Goal: Task Accomplishment & Management: Manage account settings

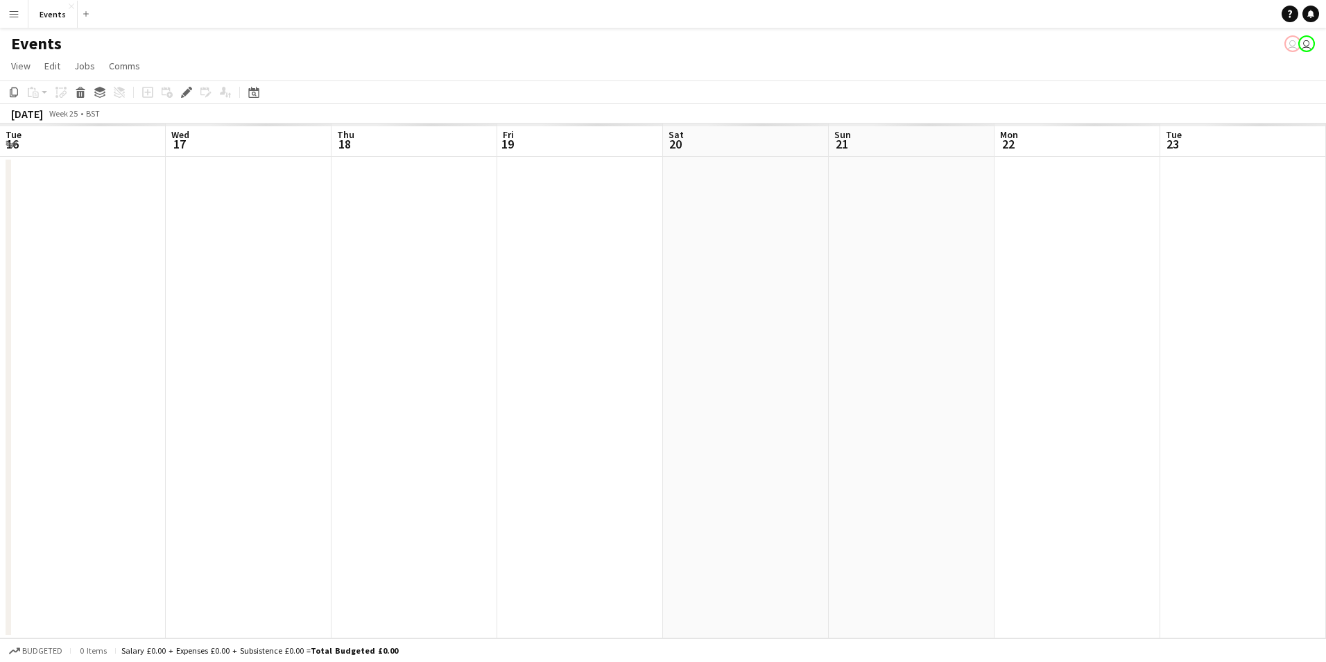
scroll to position [0, 477]
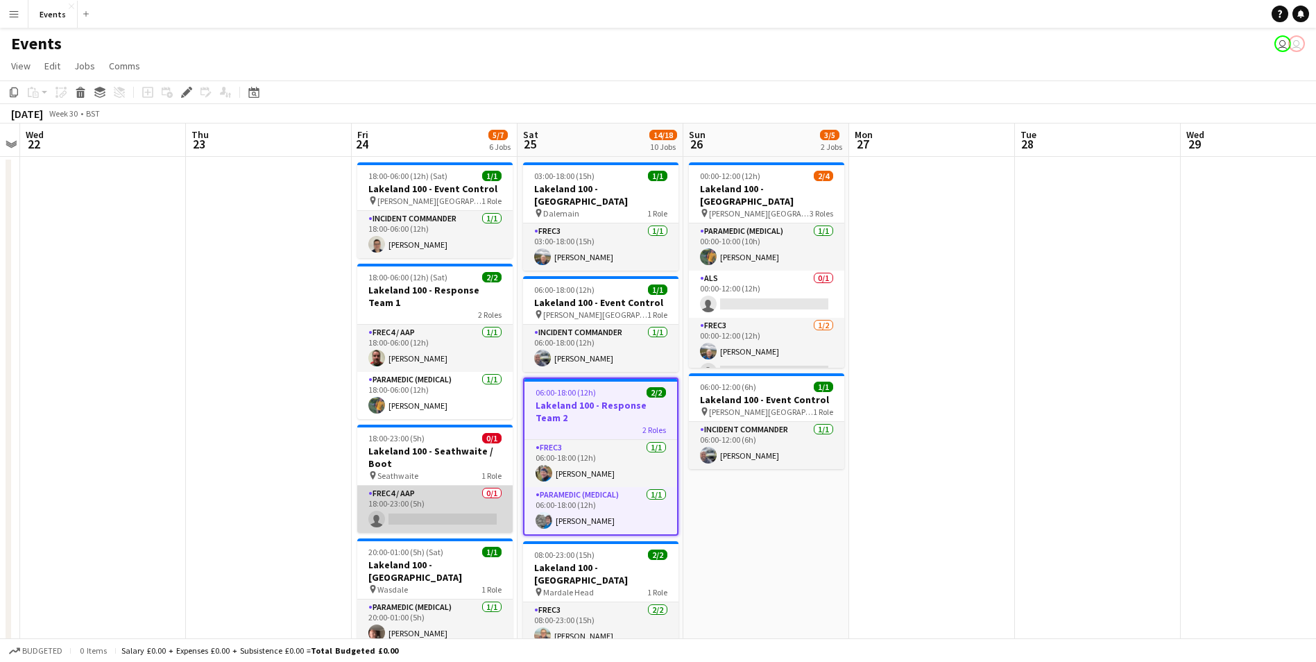
click at [448, 519] on app-card-role "FREC4 / AAP 0/1 18:00-23:00 (5h) single-neutral-actions" at bounding box center [434, 509] width 155 height 47
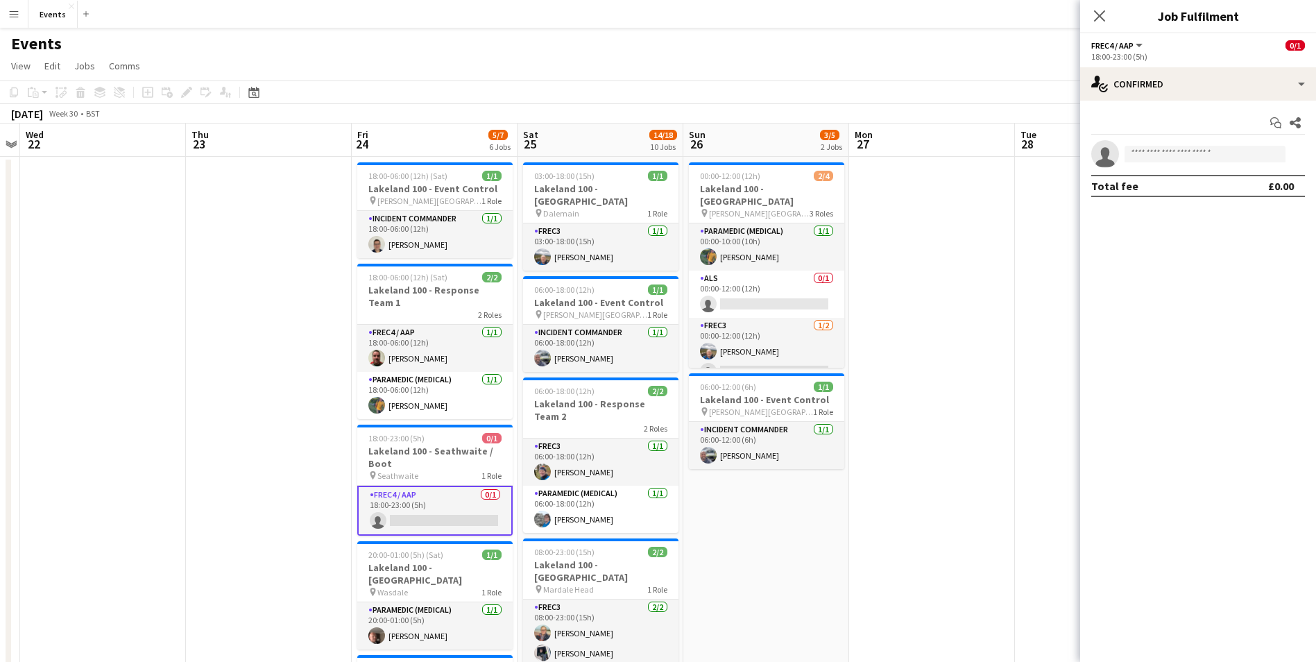
click at [1141, 62] on div "18:00-23:00 (5h)" at bounding box center [1198, 56] width 214 height 10
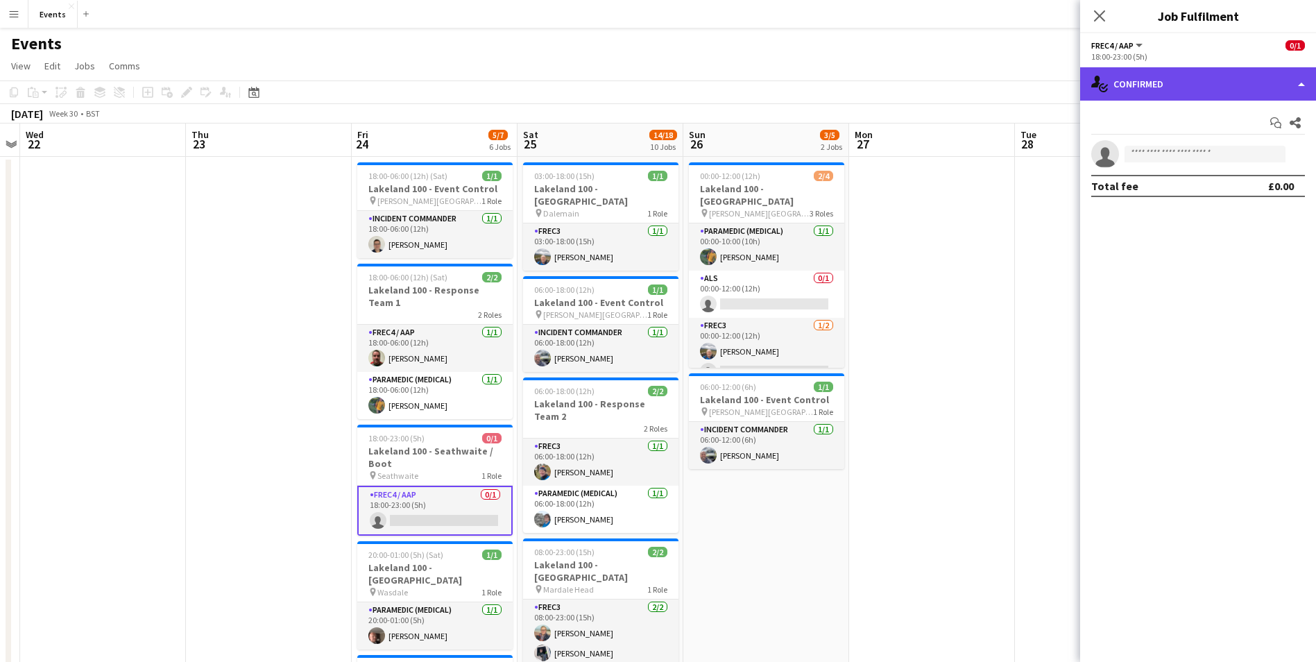
click at [1149, 87] on div "single-neutral-actions-check-2 Confirmed" at bounding box center [1198, 83] width 236 height 33
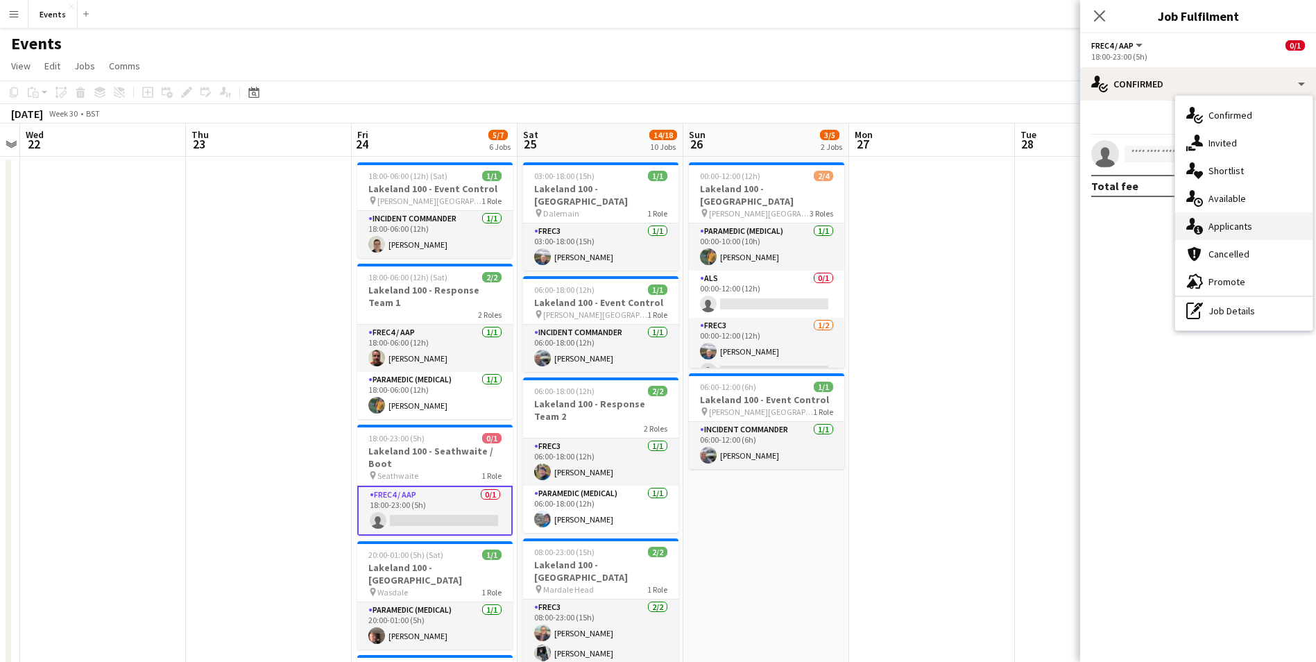
click at [1229, 223] on span "Applicants" at bounding box center [1230, 226] width 44 height 12
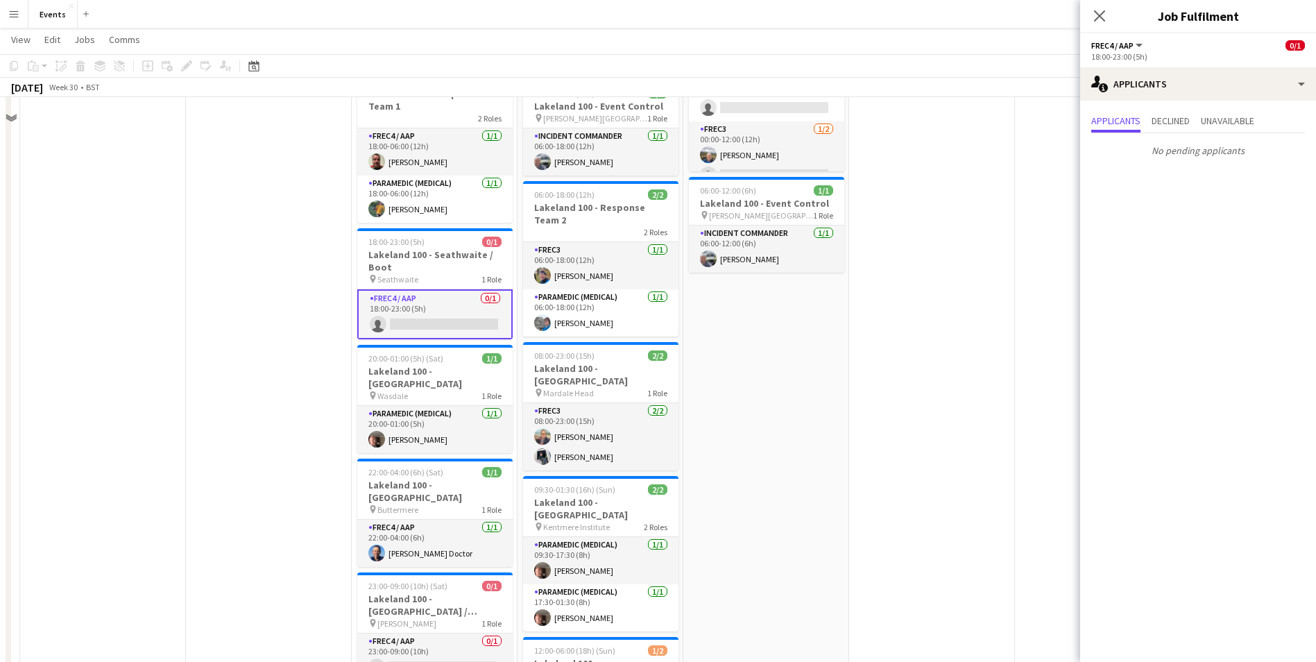
scroll to position [277, 0]
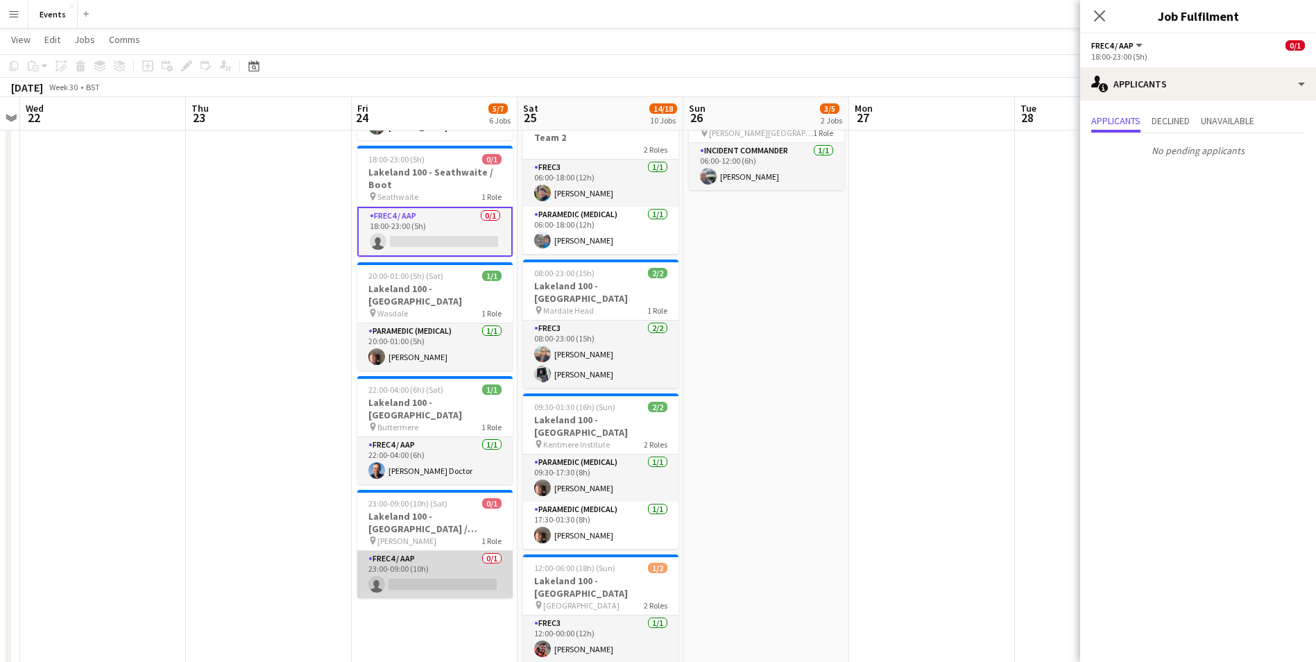
click at [426, 560] on app-card-role "FREC4 / AAP 0/1 23:00-09:00 (10h) single-neutral-actions" at bounding box center [434, 574] width 155 height 47
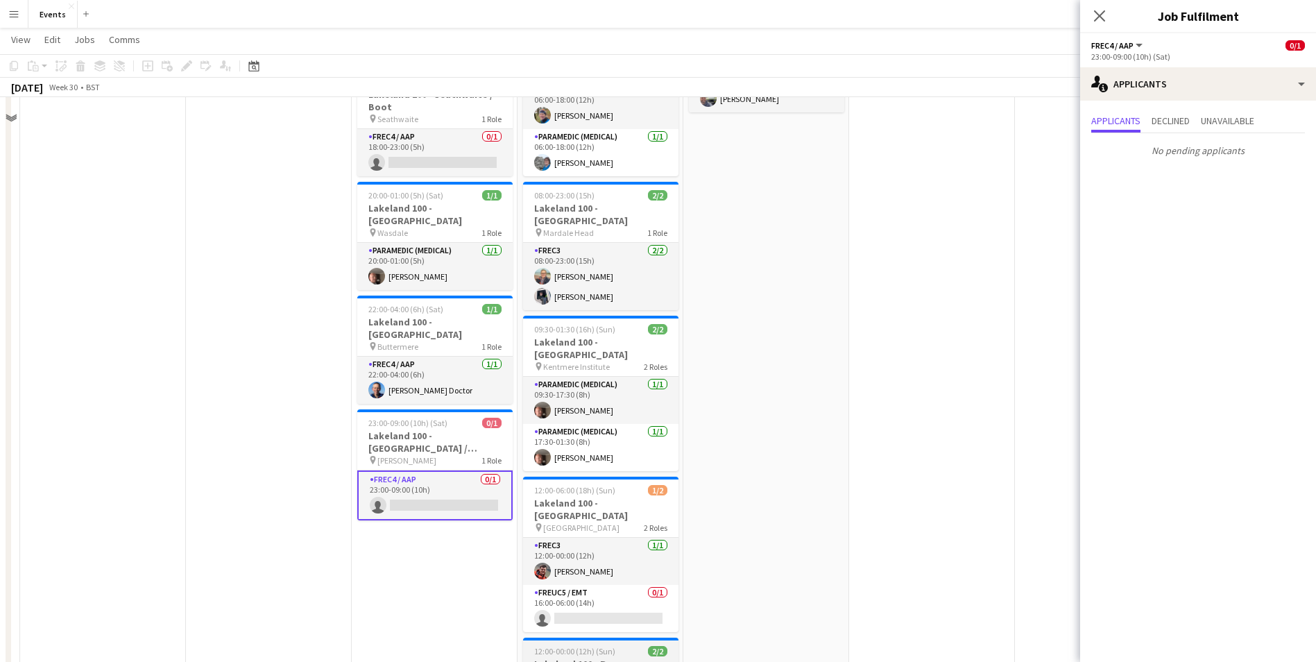
scroll to position [416, 0]
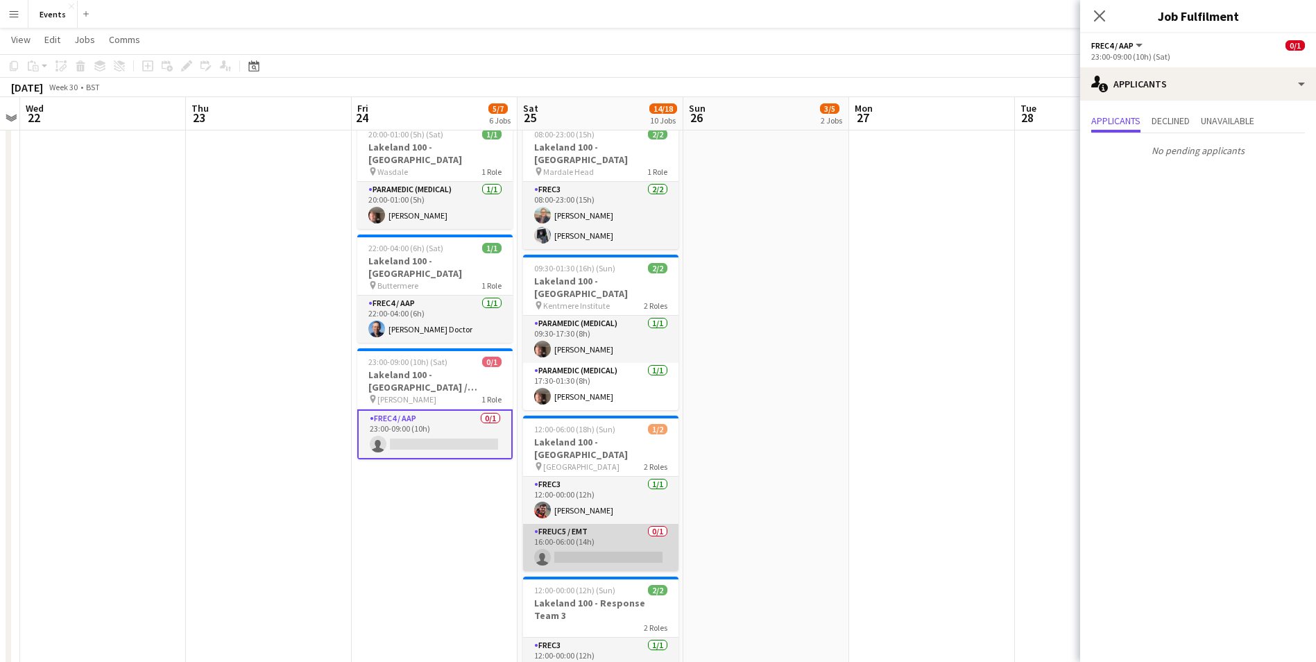
click at [583, 524] on app-card-role "FREUC5 / EMT 0/1 16:00-06:00 (14h) single-neutral-actions" at bounding box center [600, 547] width 155 height 47
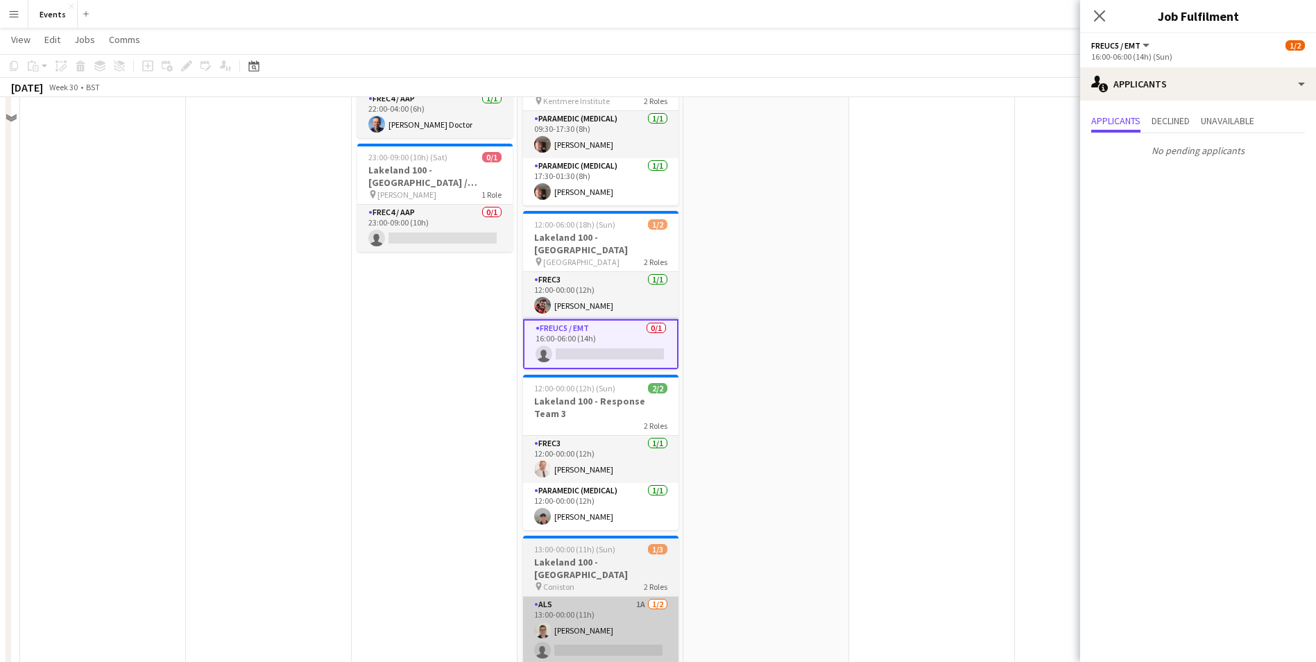
scroll to position [624, 0]
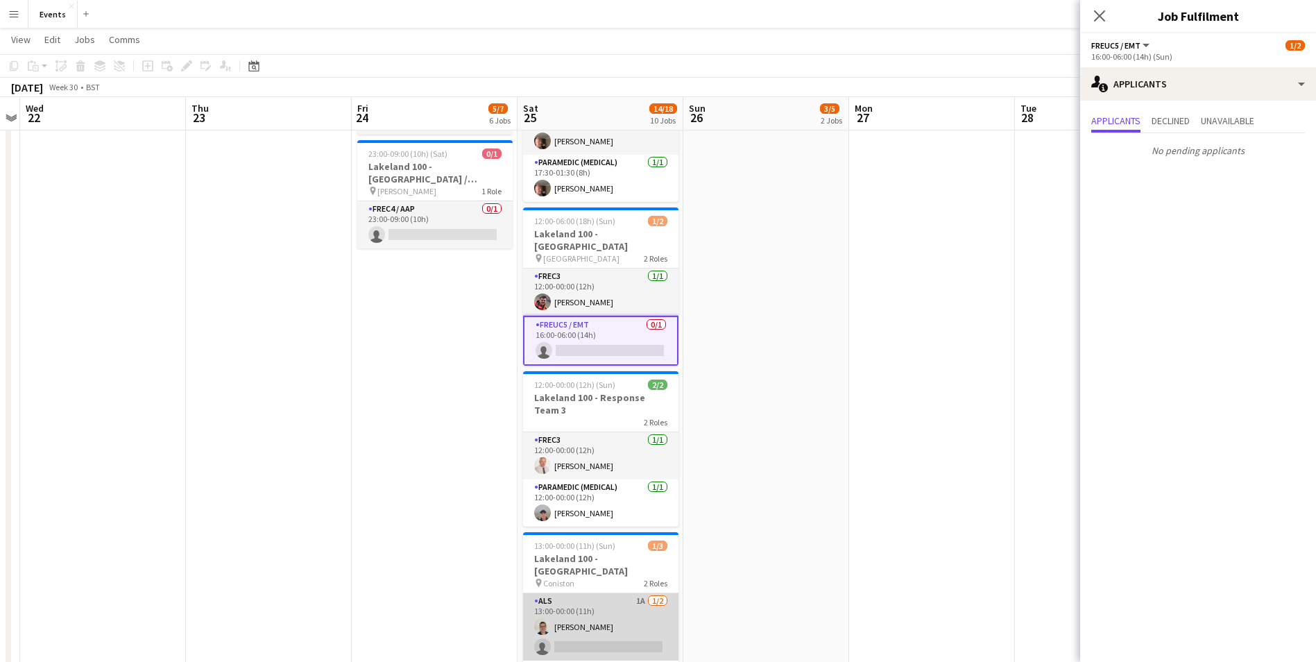
click at [574, 593] on app-card-role "ALS 1A 1/2 13:00-00:00 (11h) David Blowers single-neutral-actions" at bounding box center [600, 626] width 155 height 67
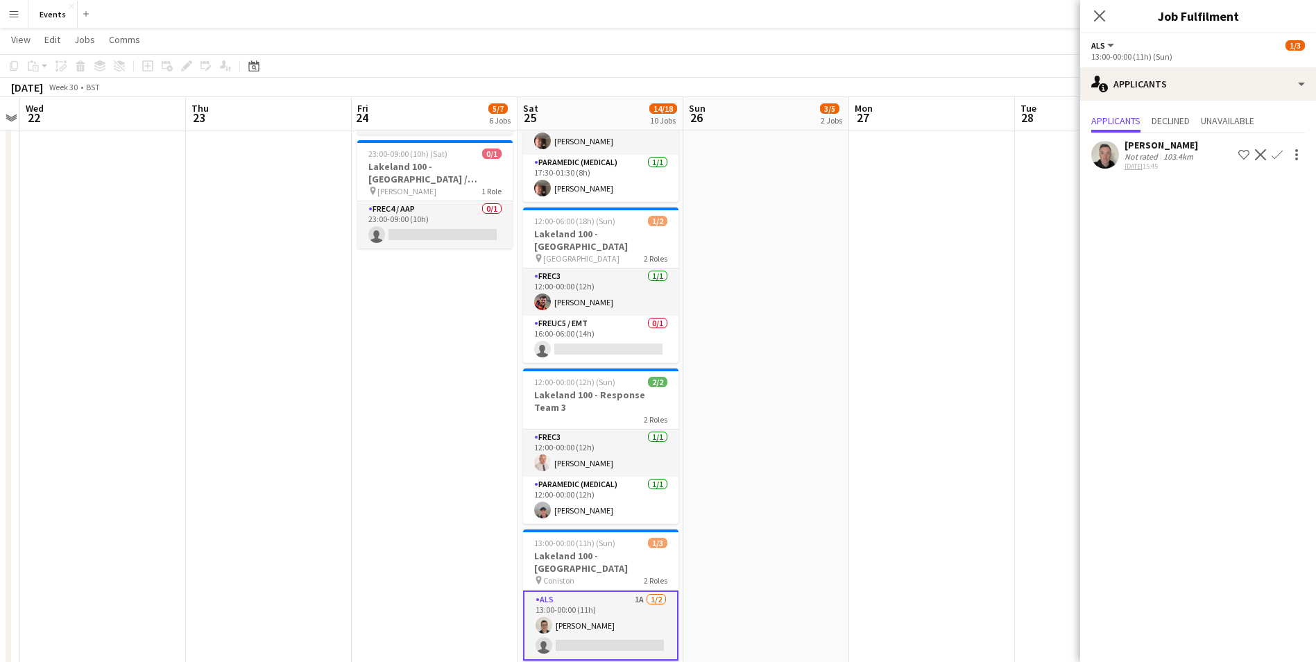
click at [1274, 154] on app-icon "Confirm" at bounding box center [1277, 154] width 11 height 11
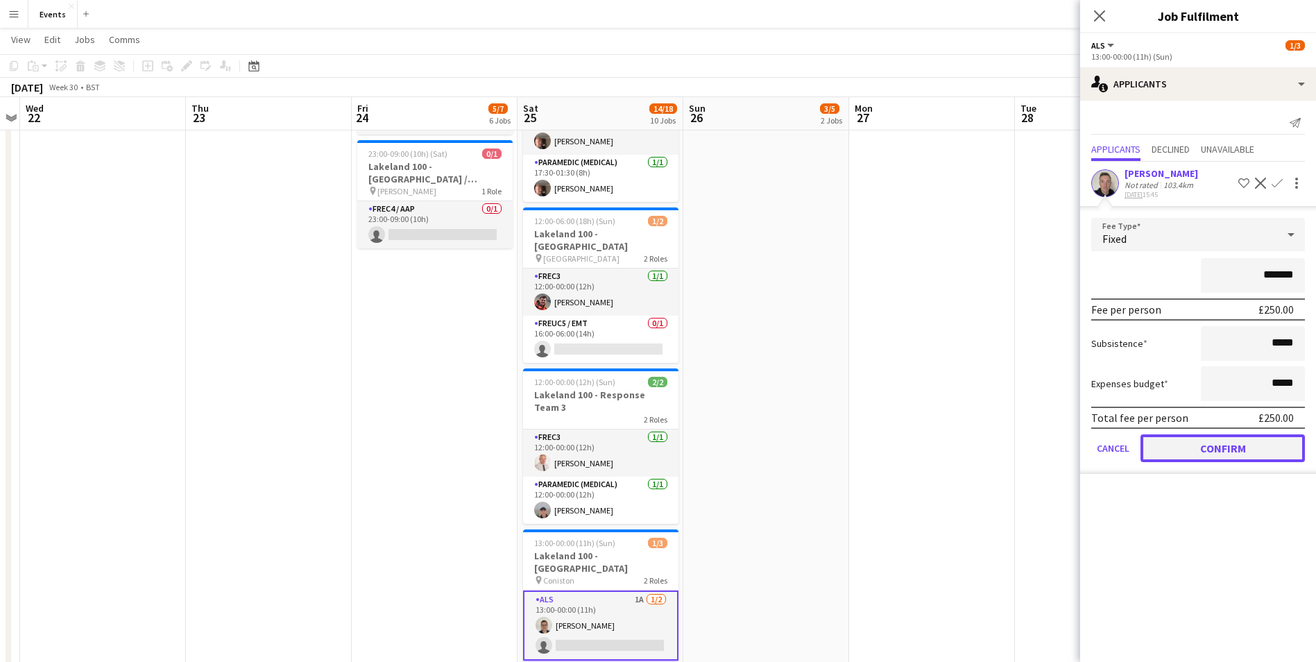
click at [1210, 440] on button "Confirm" at bounding box center [1222, 448] width 164 height 28
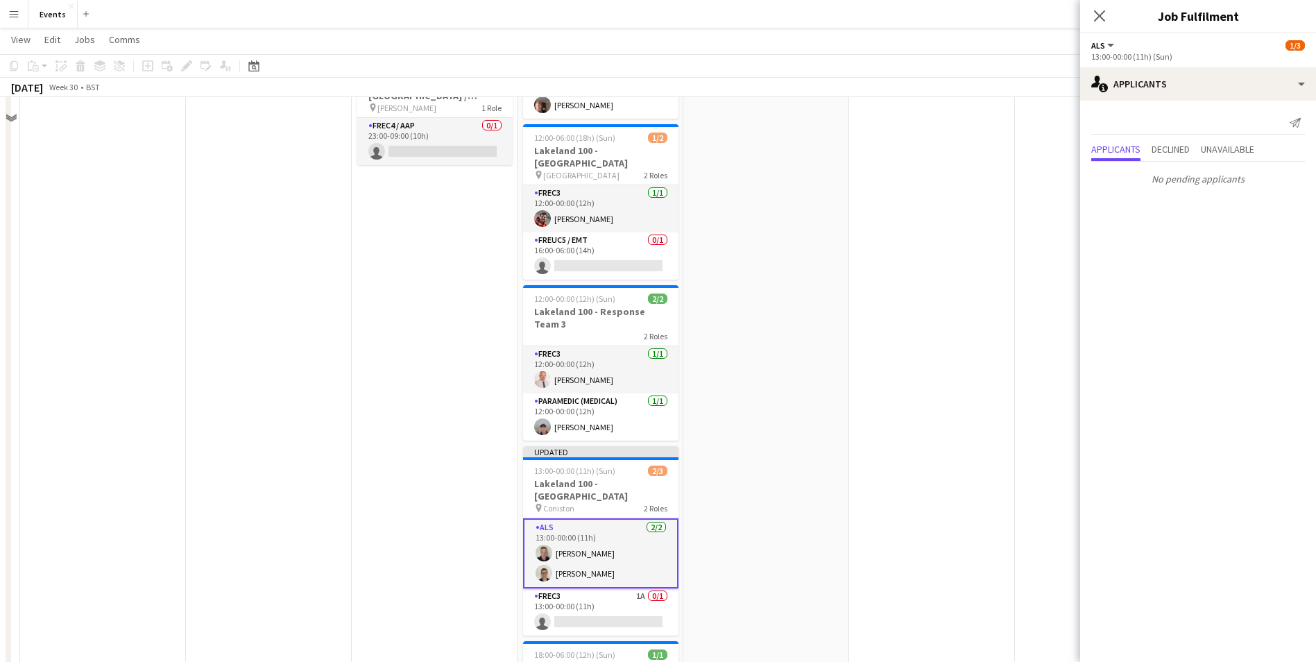
scroll to position [832, 0]
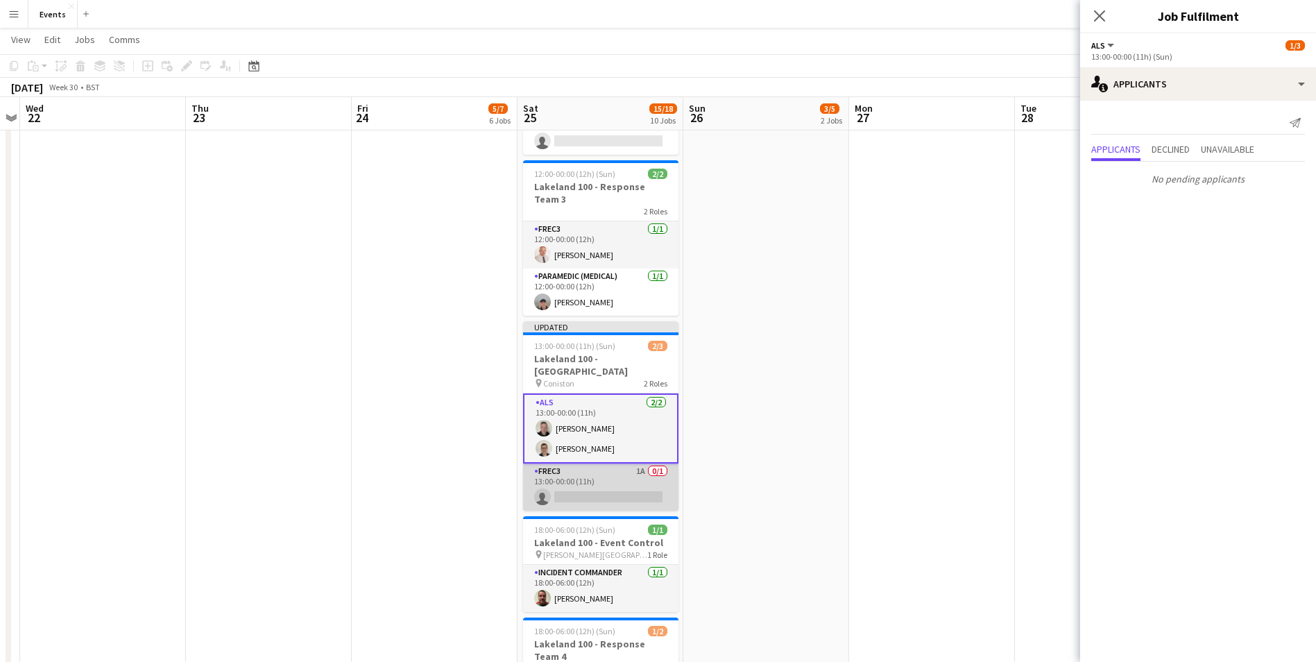
click at [579, 463] on app-card-role "FREC3 1A 0/1 13:00-00:00 (11h) single-neutral-actions" at bounding box center [600, 486] width 155 height 47
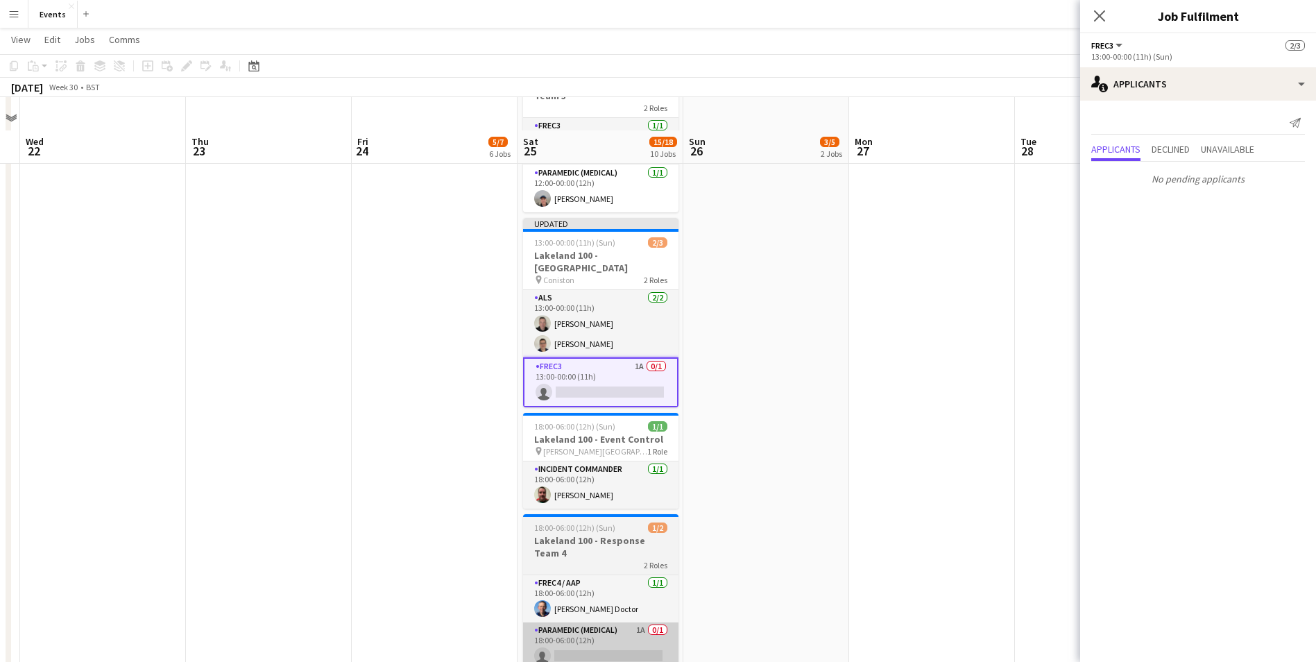
scroll to position [971, 0]
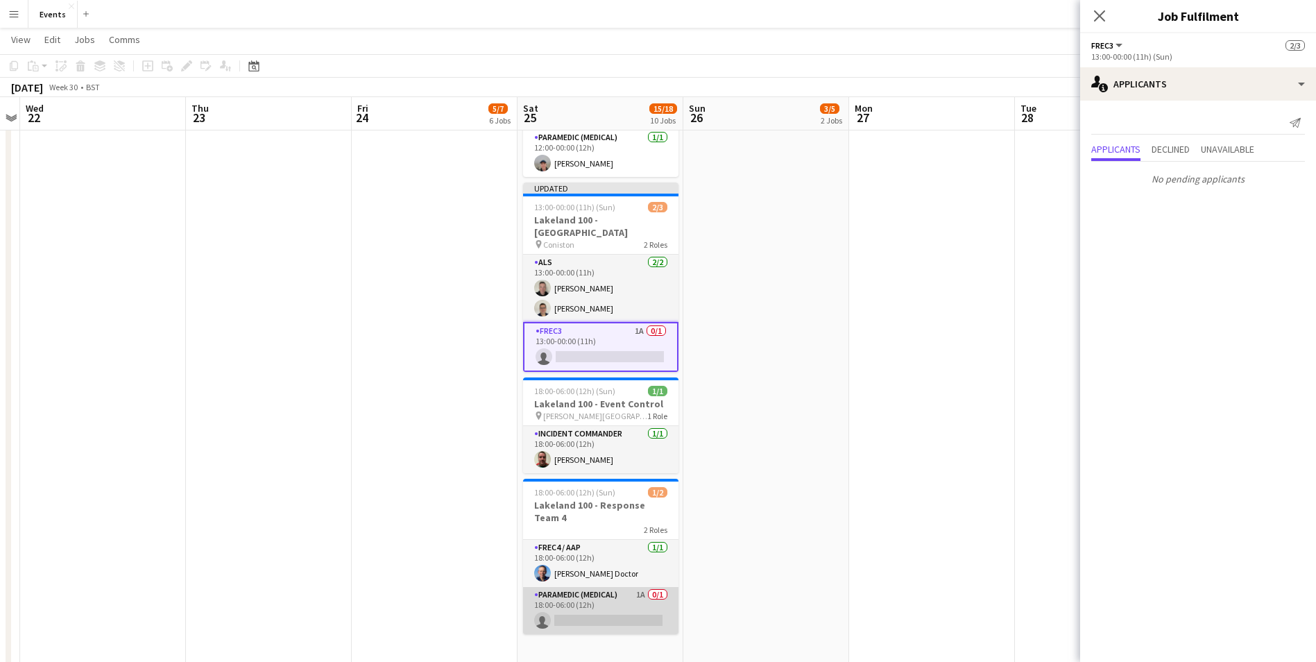
click at [613, 587] on app-card-role "Paramedic (Medical) 1A 0/1 18:00-06:00 (12h) single-neutral-actions" at bounding box center [600, 610] width 155 height 47
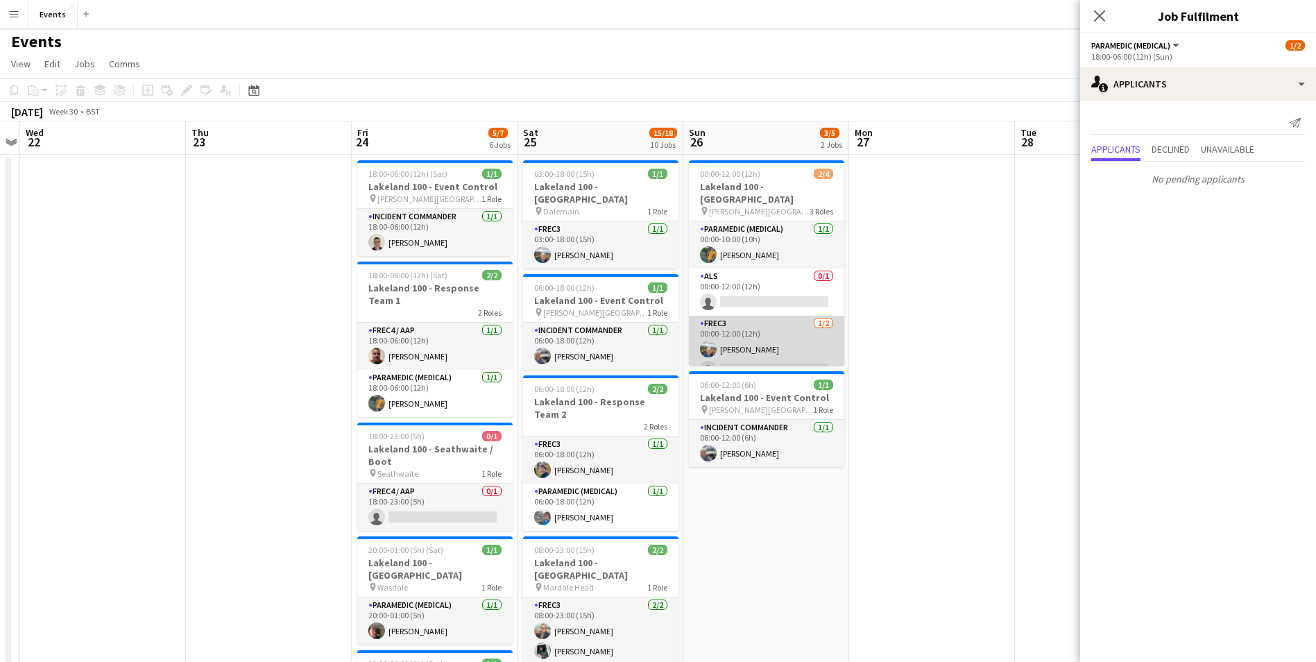
scroll to position [0, 0]
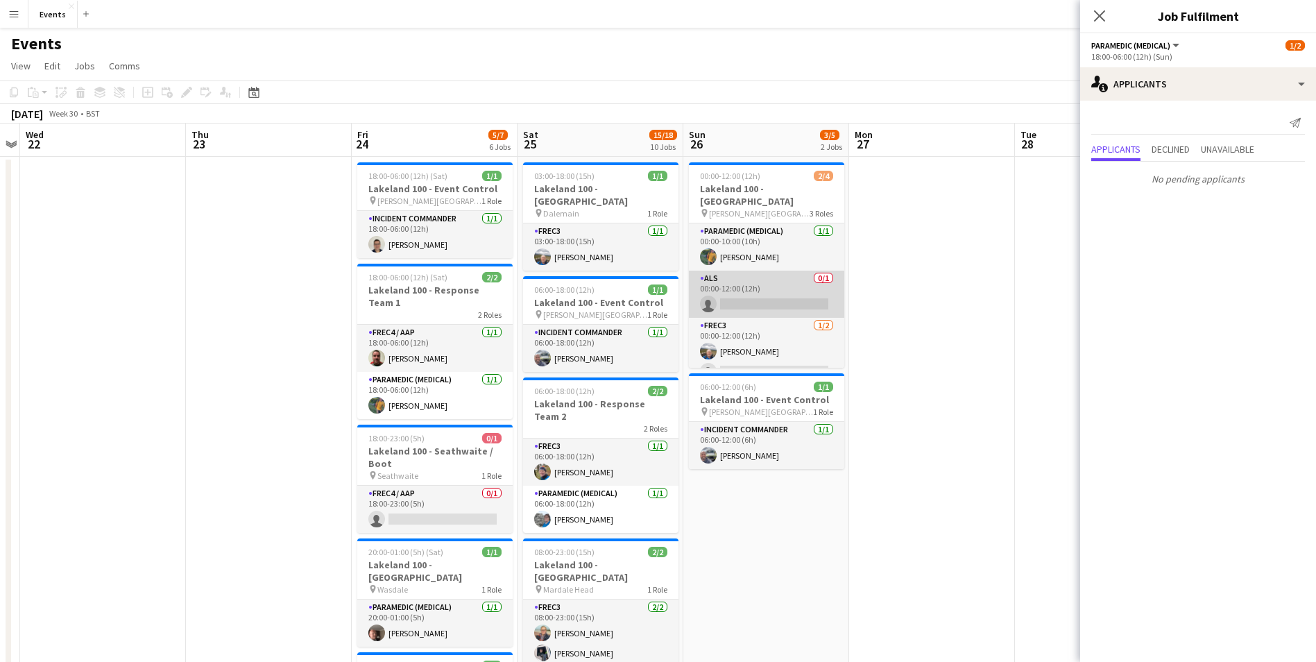
click at [758, 279] on app-card-role "ALS 0/1 00:00-12:00 (12h) single-neutral-actions" at bounding box center [766, 294] width 155 height 47
click at [758, 292] on app-card-role "ALS 0/1 00:00-12:00 (12h) single-neutral-actions" at bounding box center [766, 296] width 155 height 50
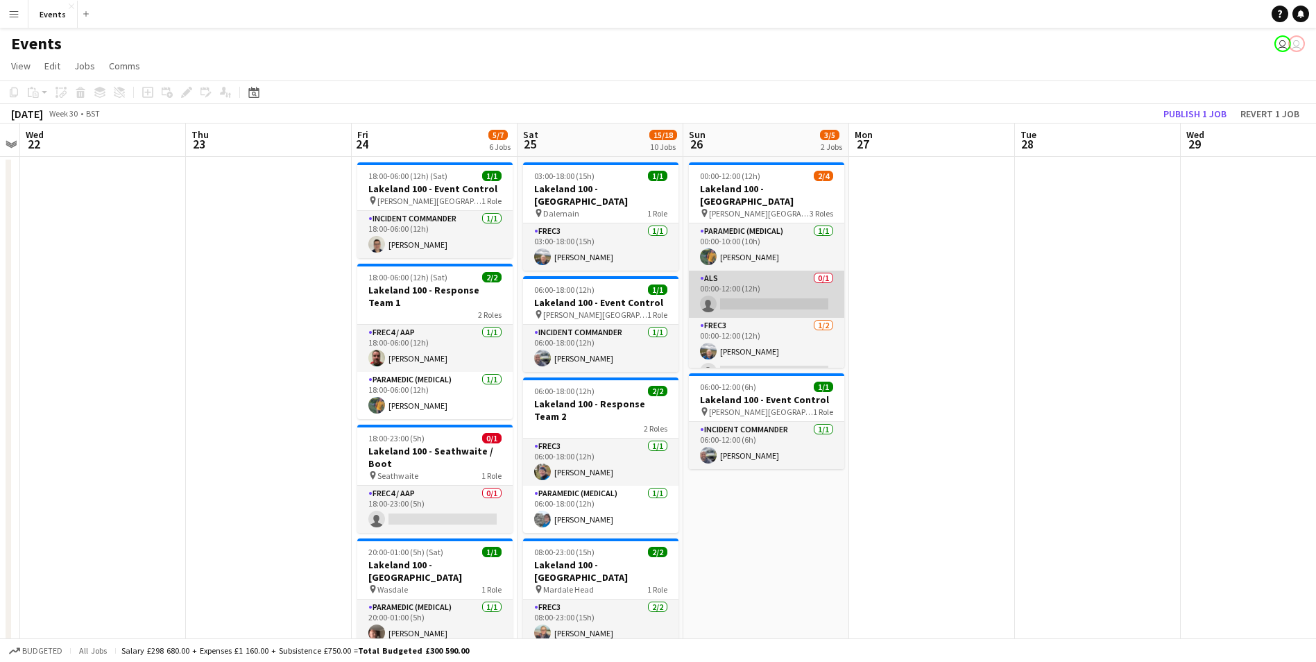
click at [756, 293] on app-card-role "ALS 0/1 00:00-12:00 (12h) single-neutral-actions" at bounding box center [766, 294] width 155 height 47
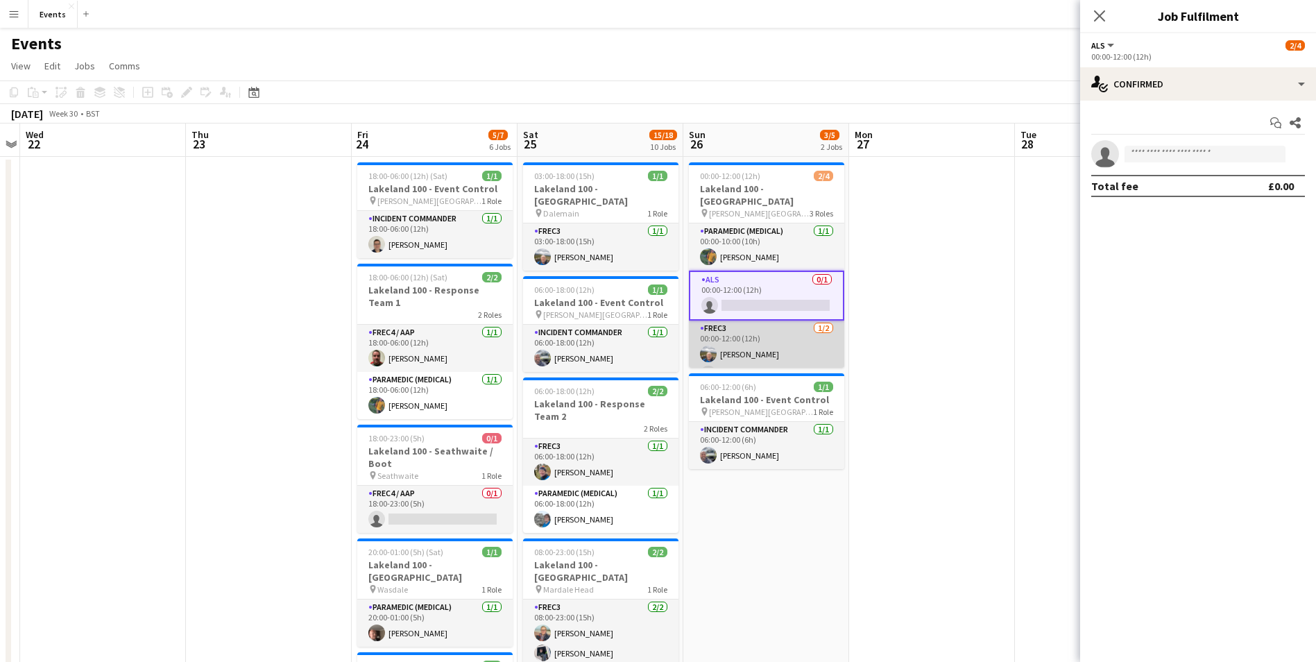
click at [756, 360] on app-card-role "FREC3 1/2 00:00-12:00 (12h) STEFAN MILANEC single-neutral-actions" at bounding box center [766, 353] width 155 height 67
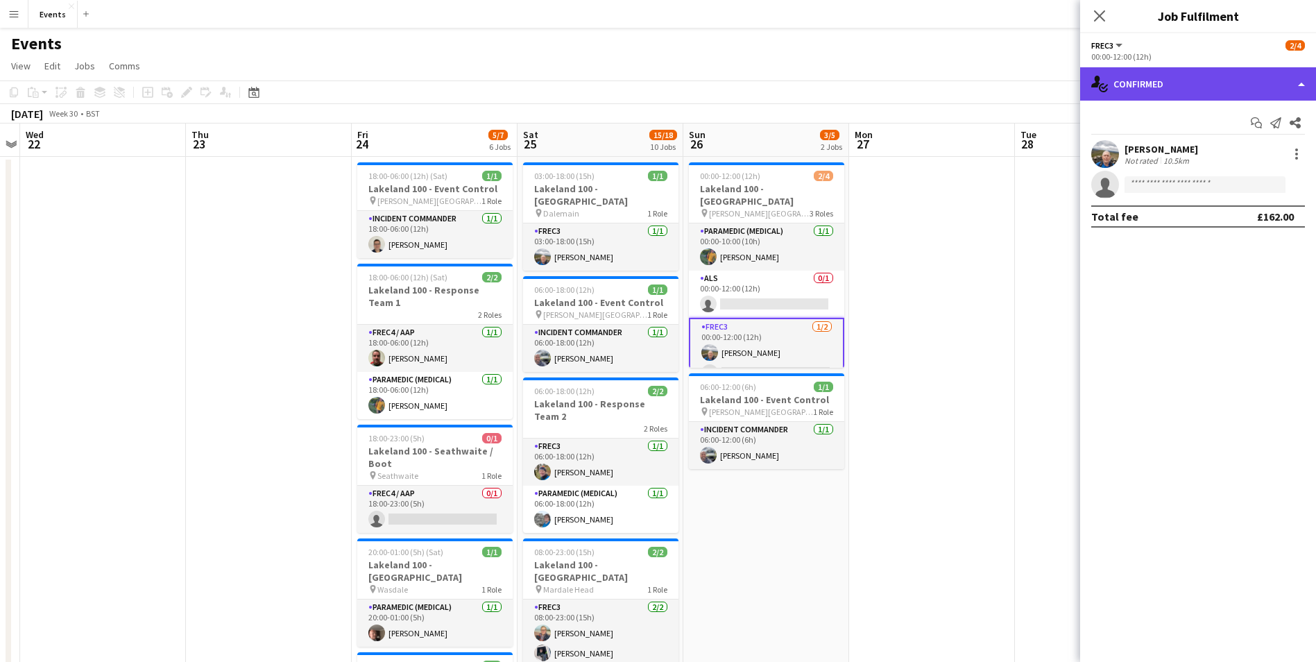
click at [1208, 93] on div "single-neutral-actions-check-2 Confirmed" at bounding box center [1198, 83] width 236 height 33
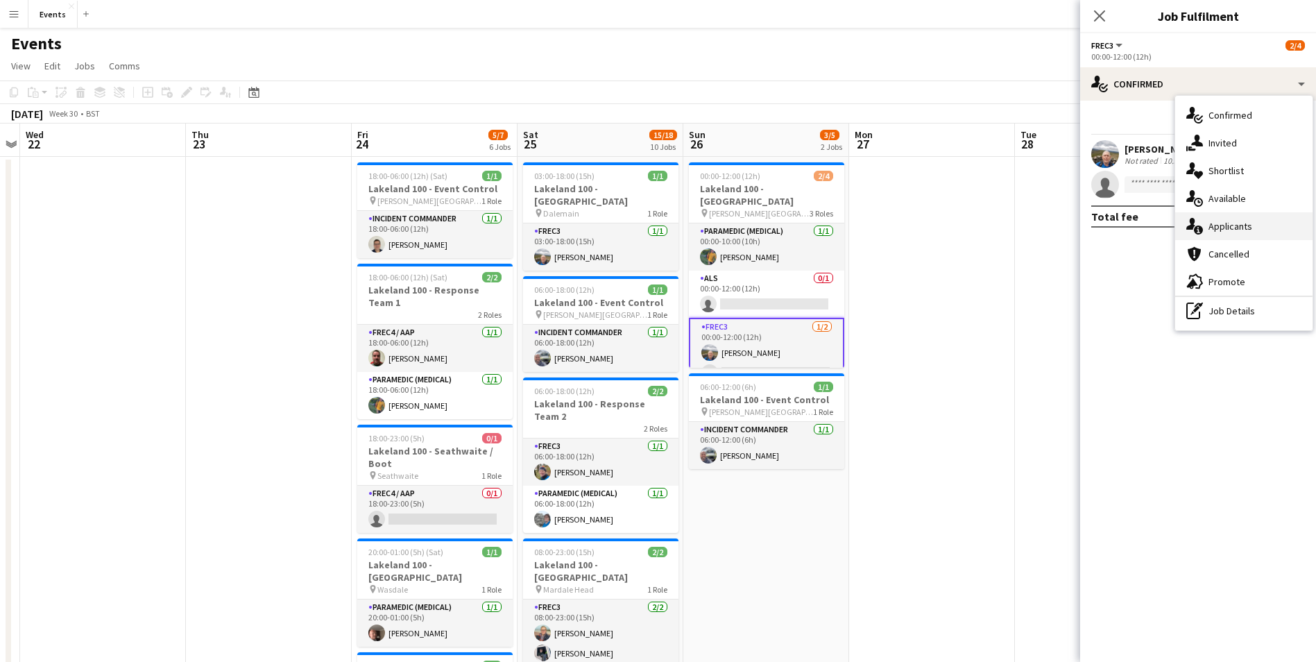
click at [1217, 233] on div "single-neutral-actions-information Applicants" at bounding box center [1243, 226] width 137 height 28
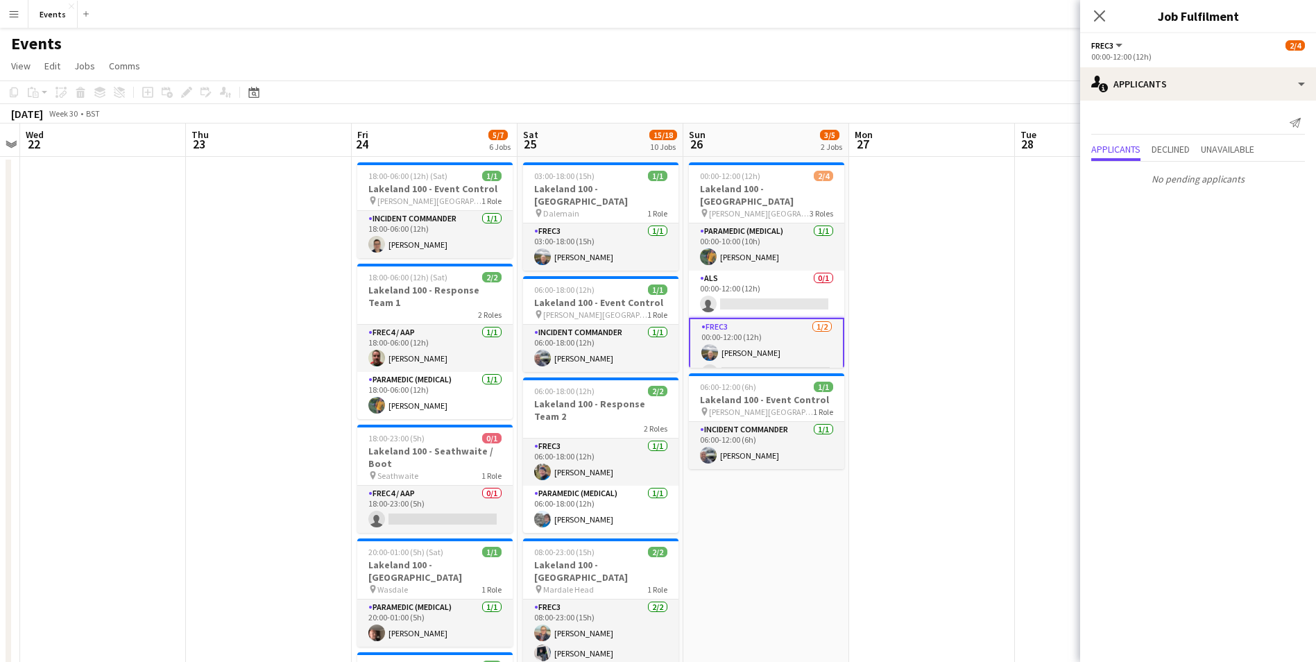
click at [797, 359] on app-card-role "FREC3 1/2 00:00-12:00 (12h) STEFAN MILANEC single-neutral-actions" at bounding box center [766, 353] width 155 height 70
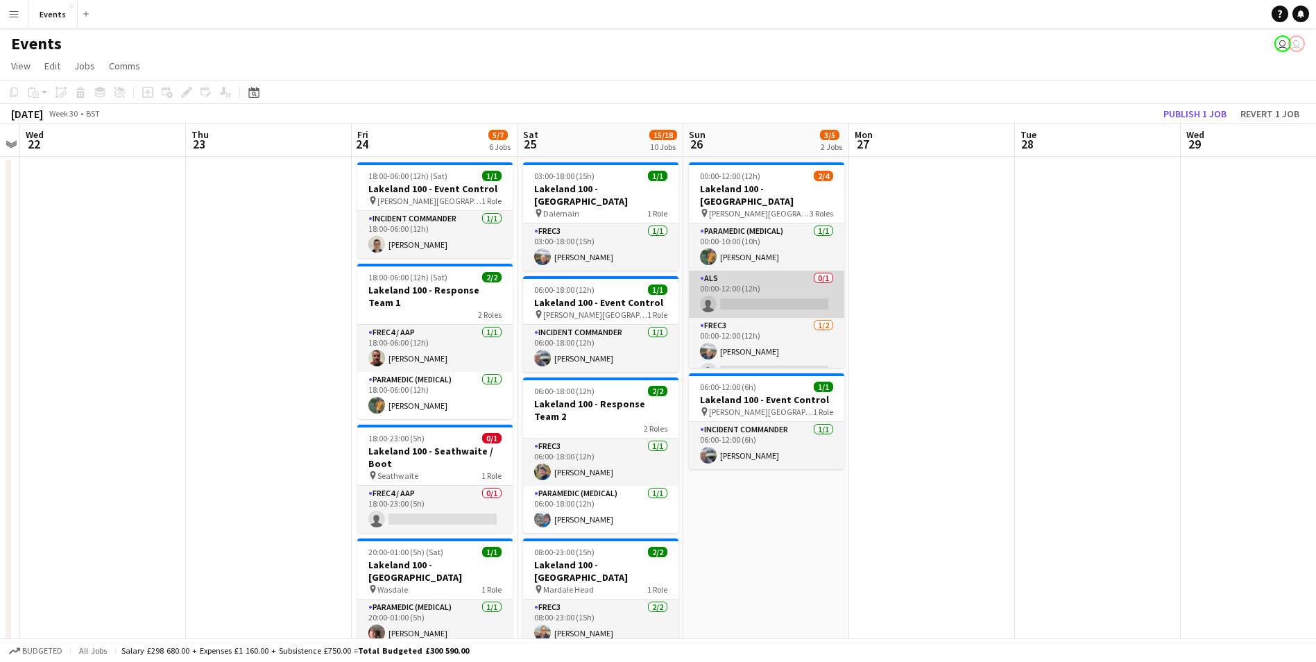
click at [761, 289] on app-card-role "ALS 0/1 00:00-12:00 (12h) single-neutral-actions" at bounding box center [766, 294] width 155 height 47
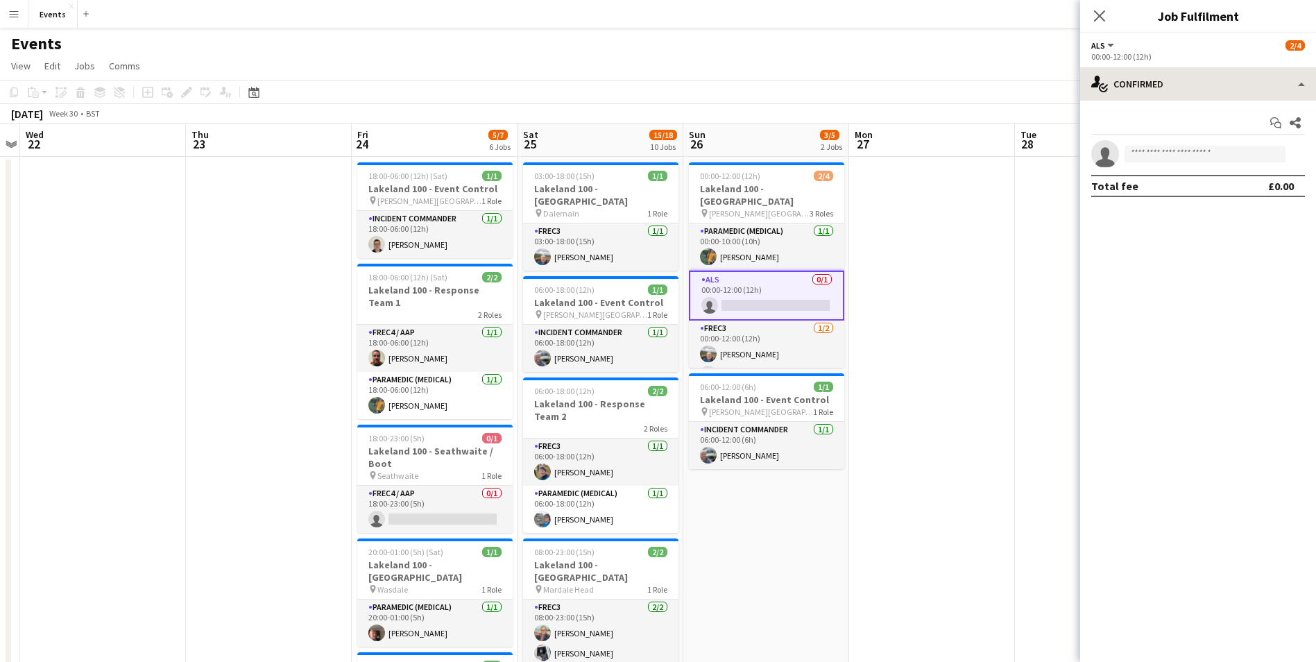
drag, startPoint x: 1160, startPoint y: 65, endPoint x: 1161, endPoint y: 75, distance: 10.5
click at [1160, 64] on app-options-switcher "ALS All roles ALS 2/4 00:00-12:00 (12h)" at bounding box center [1198, 50] width 236 height 34
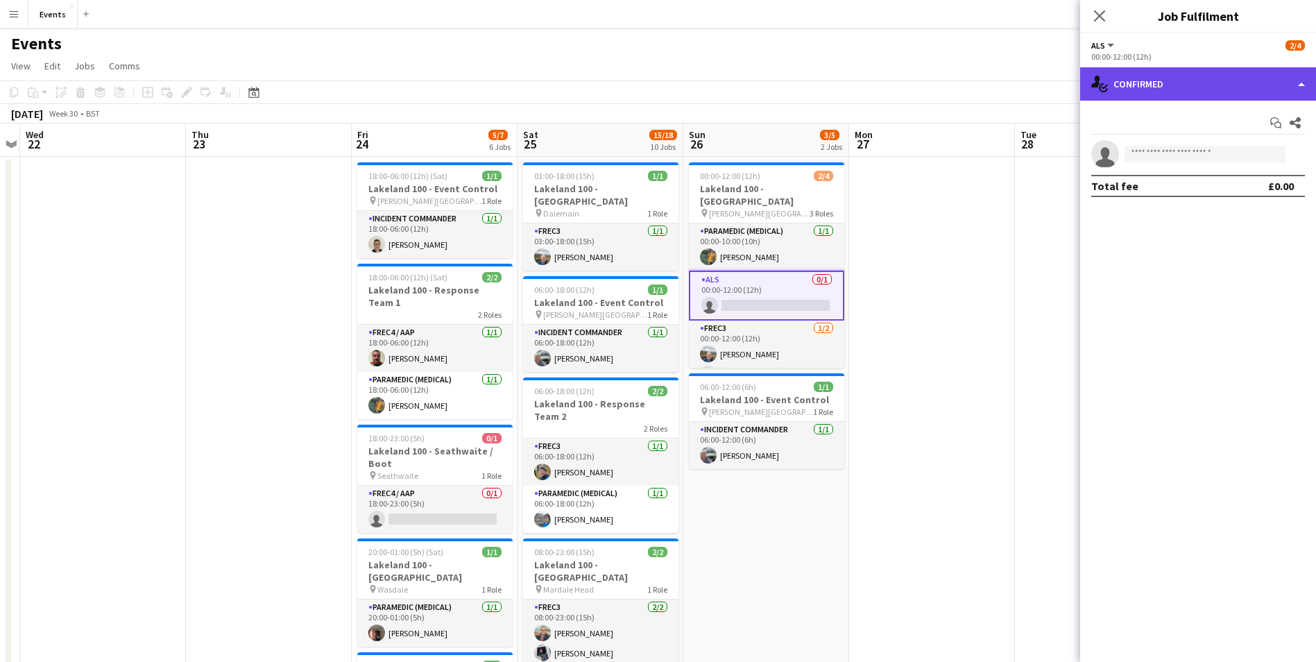
click at [1168, 91] on div "single-neutral-actions-check-2 Confirmed" at bounding box center [1198, 83] width 236 height 33
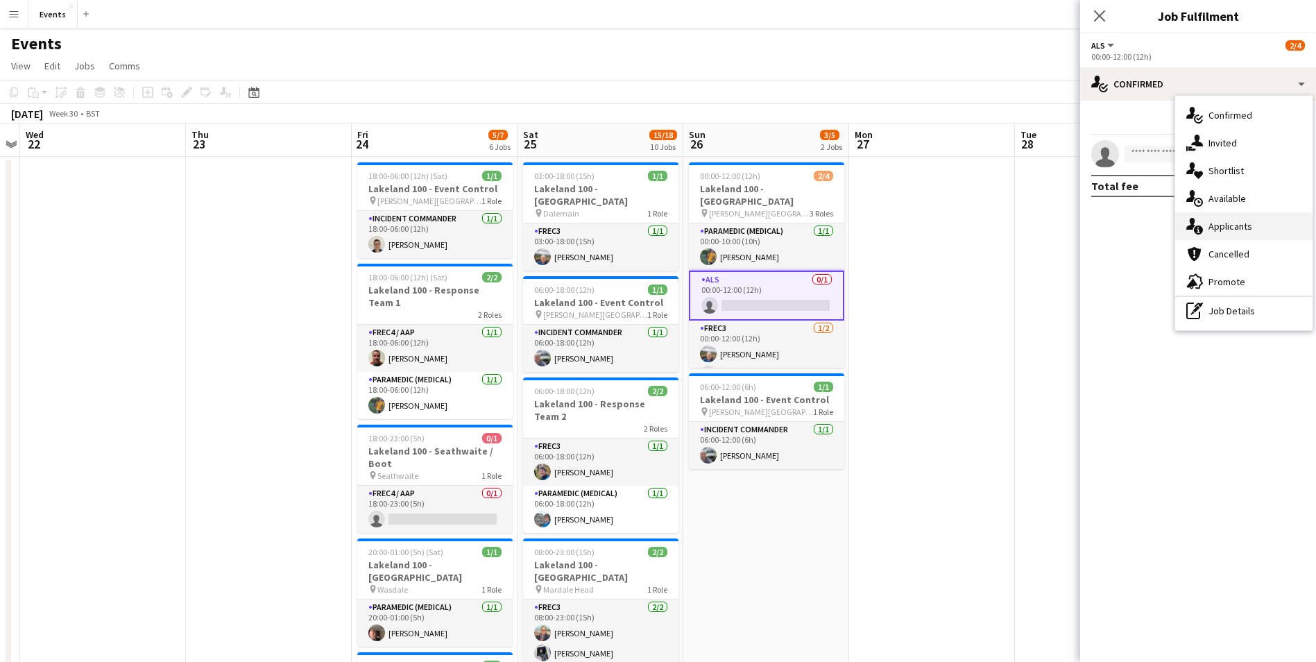
click at [1229, 232] on span "Applicants" at bounding box center [1230, 226] width 44 height 12
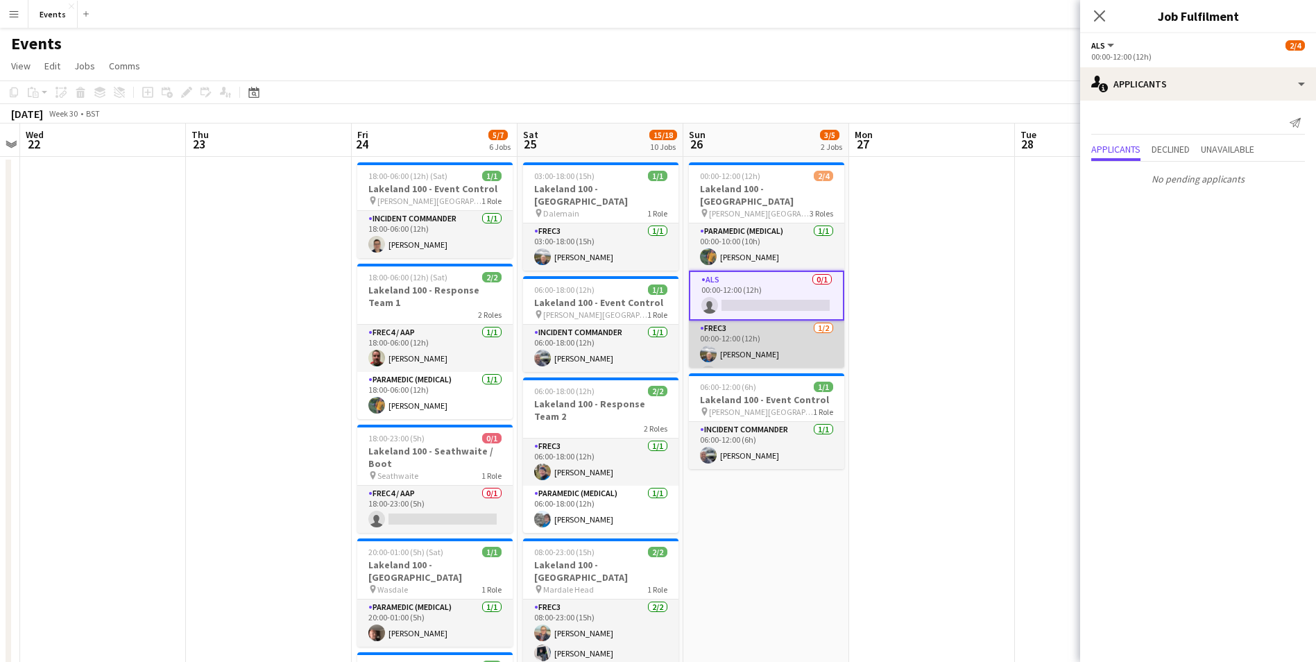
scroll to position [8, 0]
click at [757, 355] on app-card-role "FREC3 1/2 00:00-12:00 (12h) STEFAN MILANEC single-neutral-actions" at bounding box center [766, 346] width 155 height 67
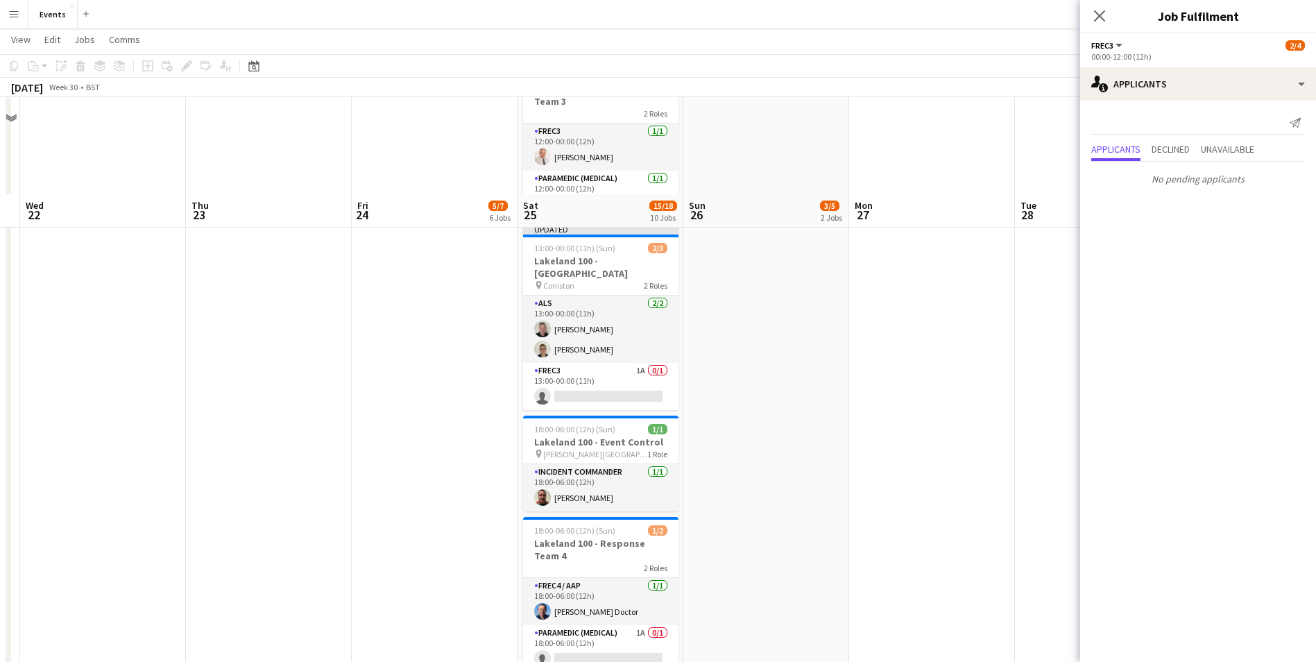
scroll to position [1027, 0]
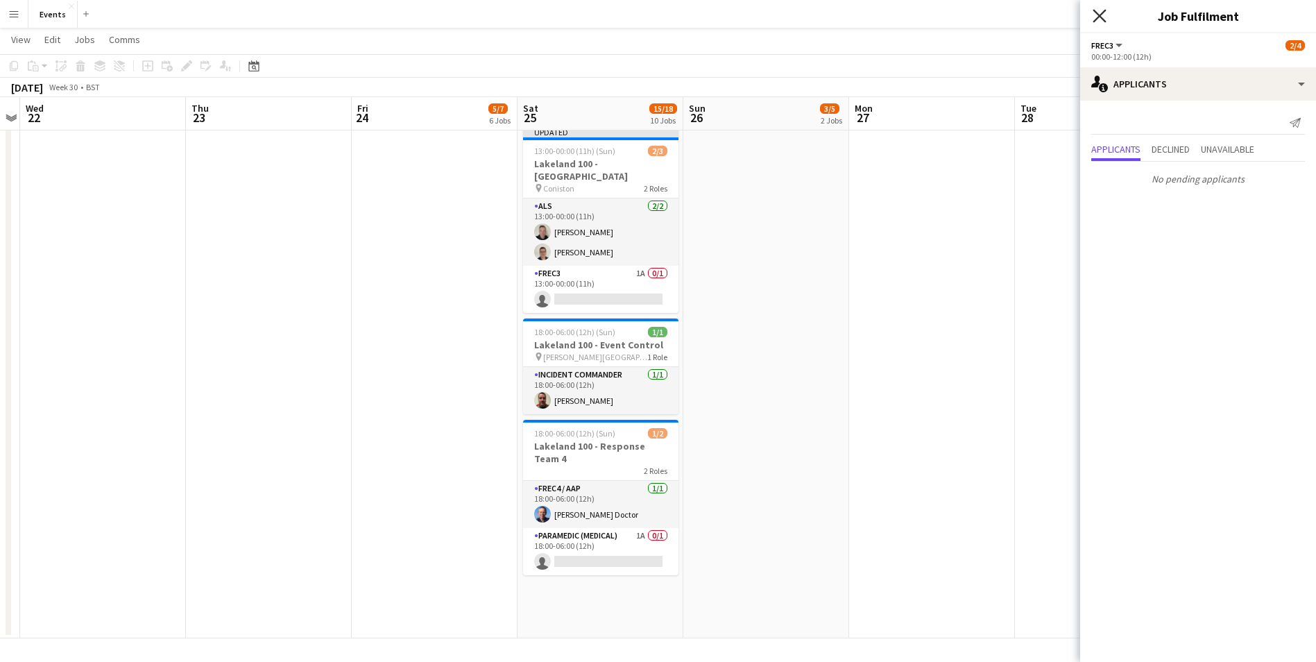
drag, startPoint x: 1109, startPoint y: 10, endPoint x: 1102, endPoint y: 15, distance: 8.7
click at [1103, 14] on div "Close pop-in" at bounding box center [1099, 16] width 39 height 32
click at [1102, 15] on icon at bounding box center [1099, 15] width 13 height 13
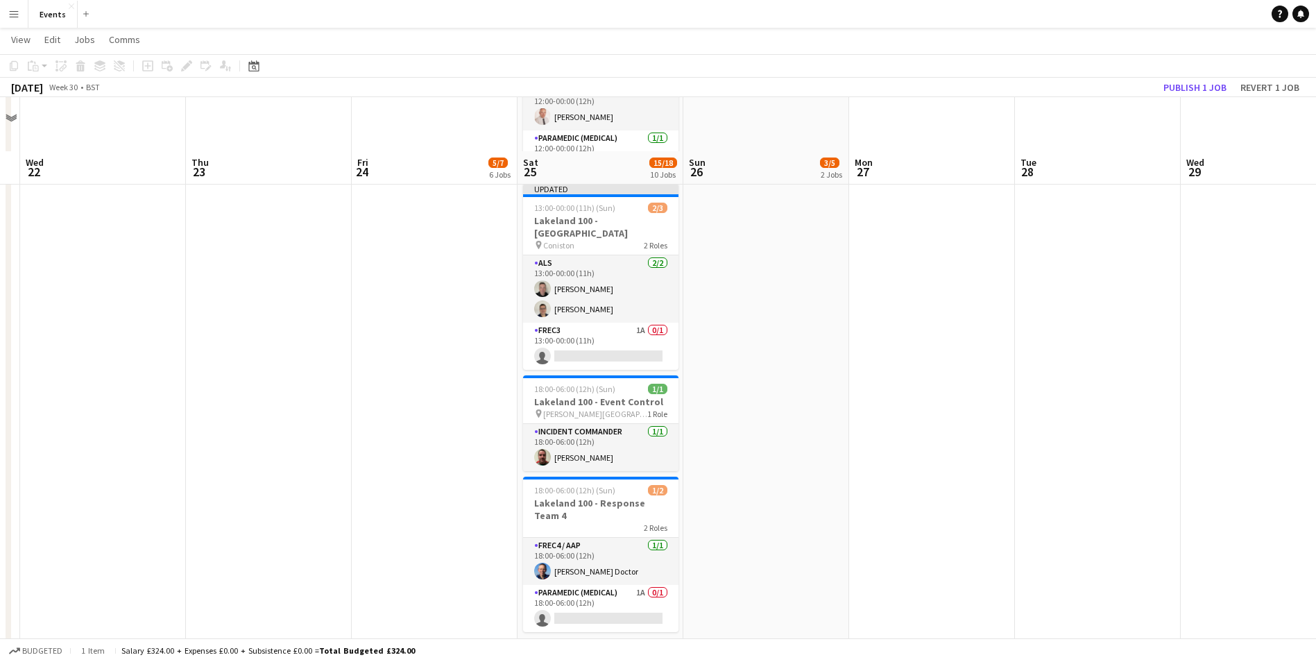
scroll to position [680, 0]
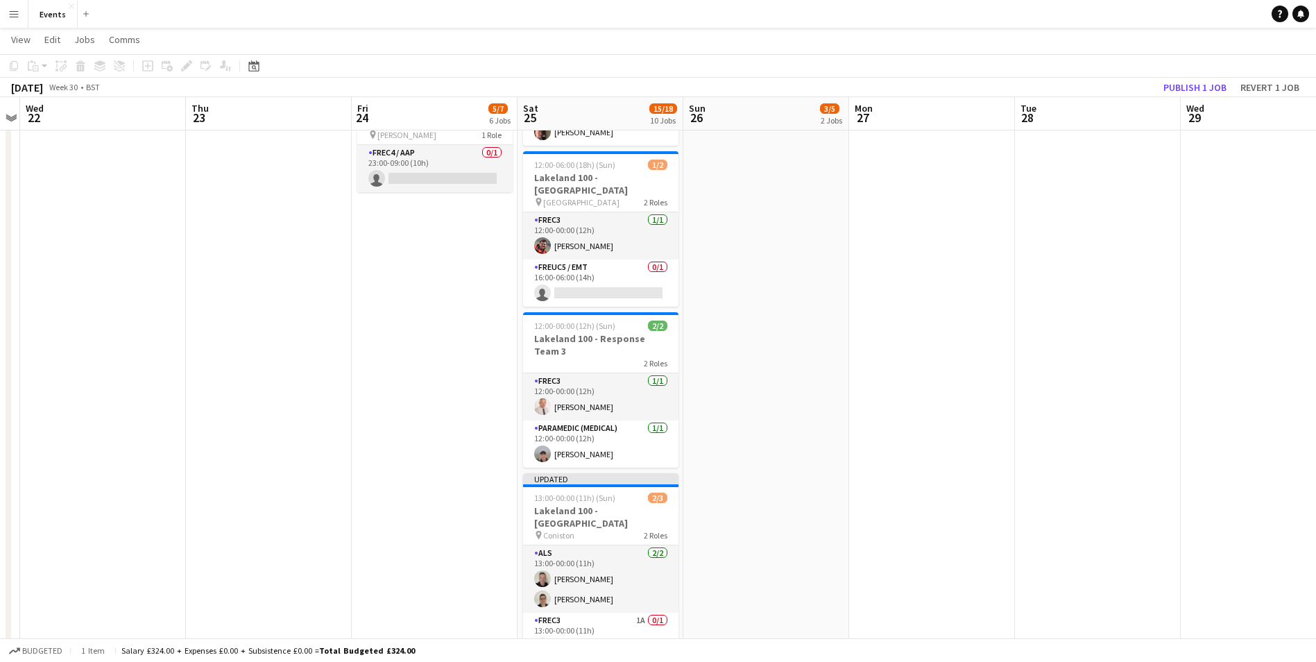
click at [1219, 71] on app-toolbar "Copy Paste Paste Ctrl+V Paste with crew Ctrl+Shift+V Paste linked Job Delete Gr…" at bounding box center [658, 66] width 1316 height 24
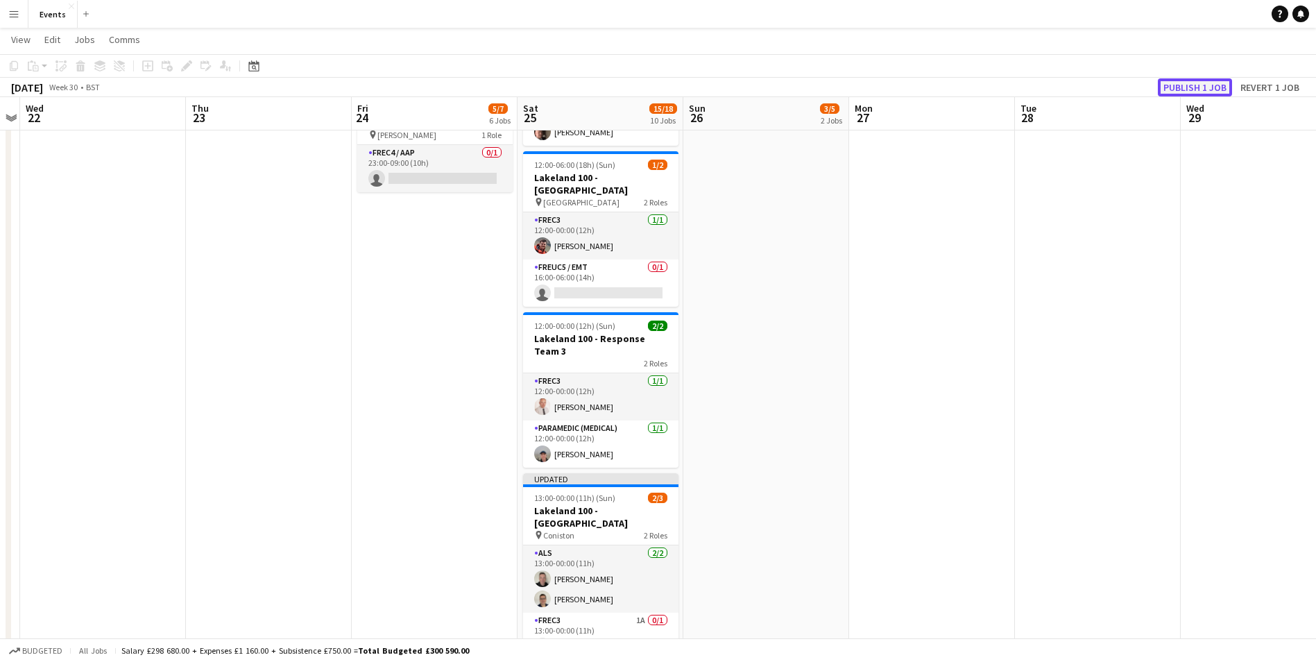
click at [1214, 78] on button "Publish 1 job" at bounding box center [1195, 87] width 74 height 18
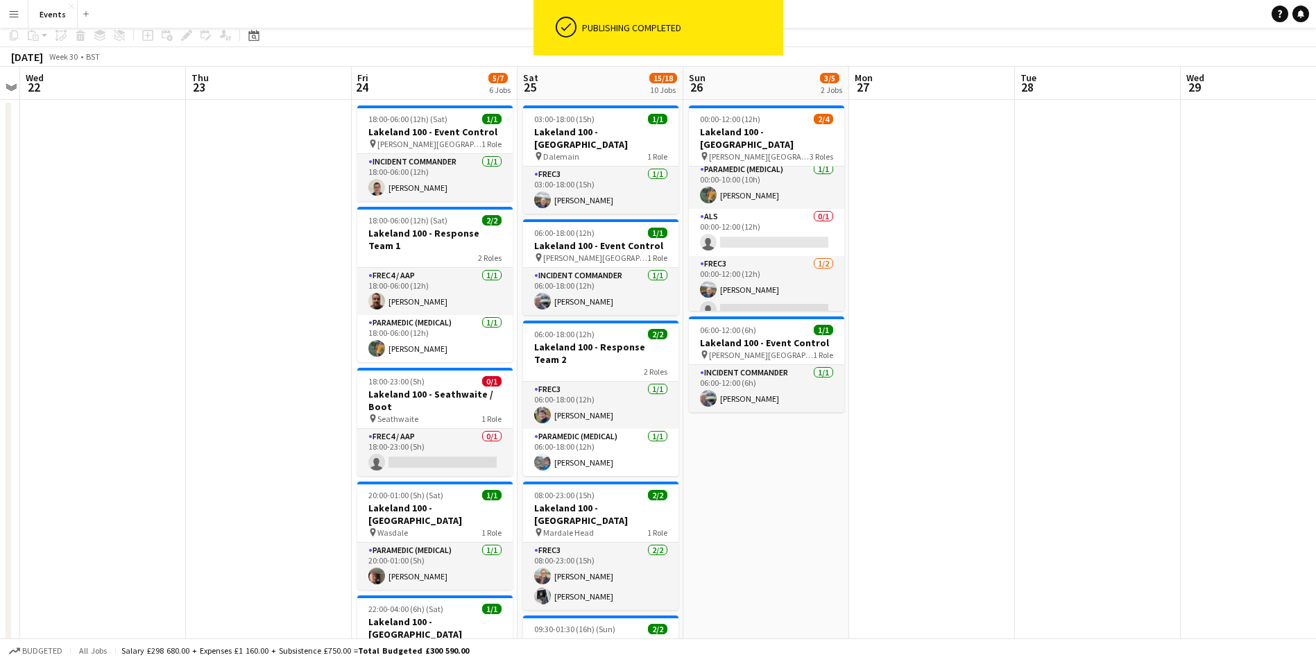
scroll to position [0, 0]
